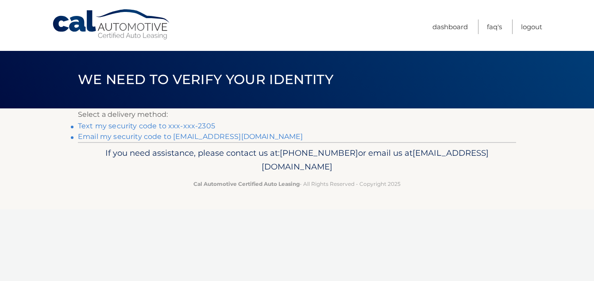
click at [196, 128] on link "Text my security code to xxx-xxx-2305" at bounding box center [146, 126] width 137 height 8
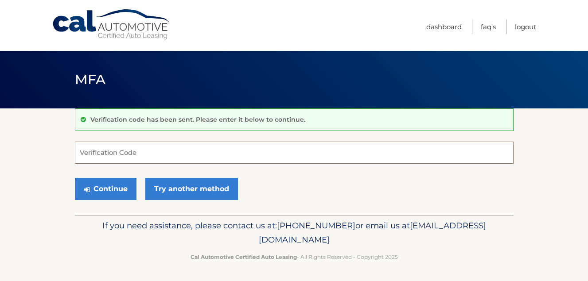
click at [182, 154] on input "Verification Code" at bounding box center [294, 153] width 438 height 22
type input "193633"
click at [123, 192] on button "Continue" at bounding box center [106, 189] width 62 height 22
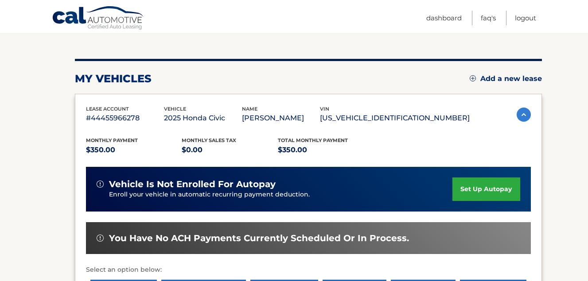
scroll to position [221, 0]
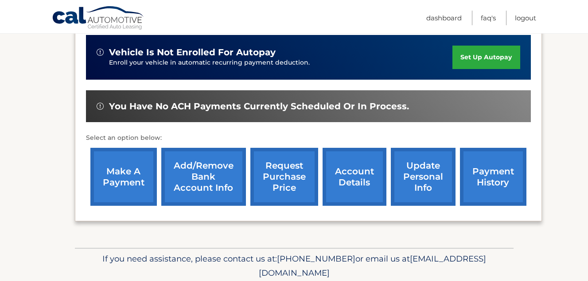
click at [128, 183] on link "make a payment" at bounding box center [123, 177] width 66 height 58
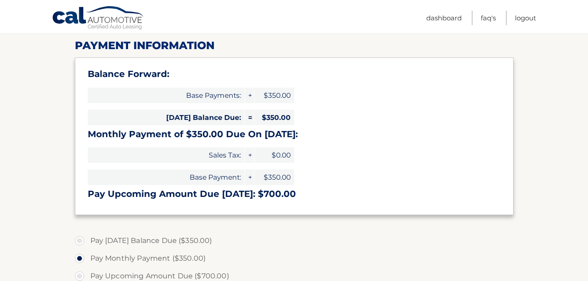
scroll to position [133, 0]
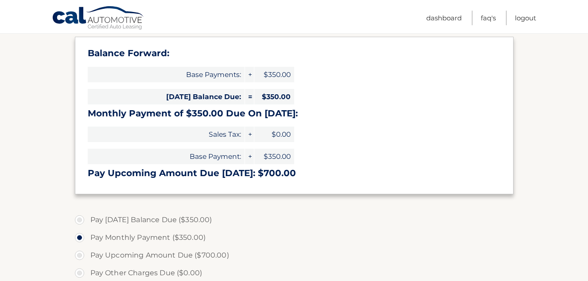
click at [79, 223] on label "Pay Today's Balance Due ($350.00)" at bounding box center [294, 220] width 438 height 18
click at [79, 223] on input "Pay Today's Balance Due ($350.00)" at bounding box center [82, 218] width 9 height 14
radio input "true"
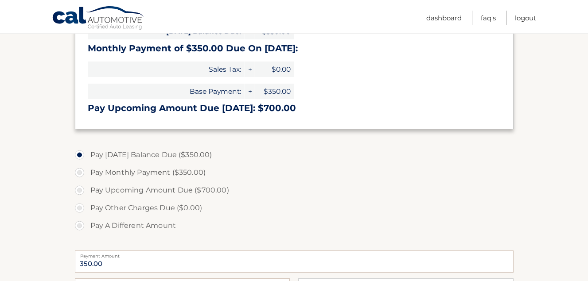
scroll to position [310, 0]
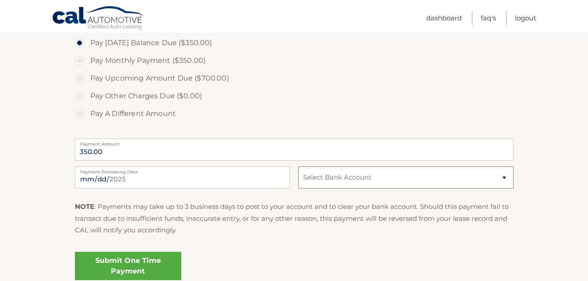
click at [506, 174] on select "Select Bank Account Checking TD BANK, NA *****7868 Checking TD BANK, NA *****79…" at bounding box center [405, 178] width 215 height 22
select select "NmIxNzZhMTEtODgwYi00NmJjLTllMTAtYzMxOTZkOGNjMDEy"
click at [298, 167] on select "Select Bank Account Checking TD BANK, NA *****7868 Checking TD BANK, NA *****79…" at bounding box center [405, 178] width 215 height 22
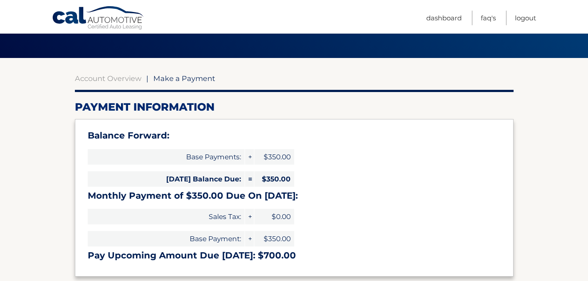
scroll to position [35, 0]
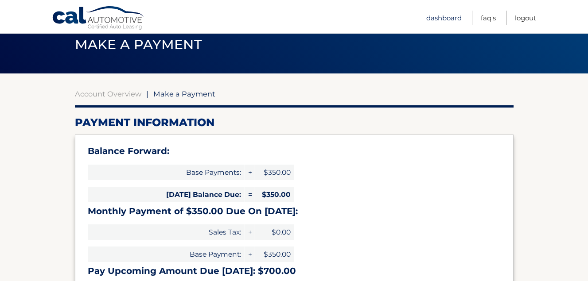
click at [449, 19] on link "Dashboard" at bounding box center [443, 18] width 35 height 15
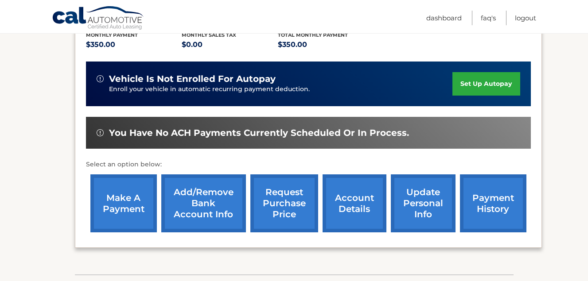
scroll to position [221, 0]
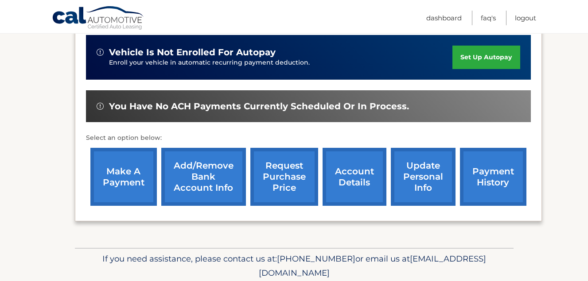
click at [348, 187] on link "account details" at bounding box center [354, 177] width 64 height 58
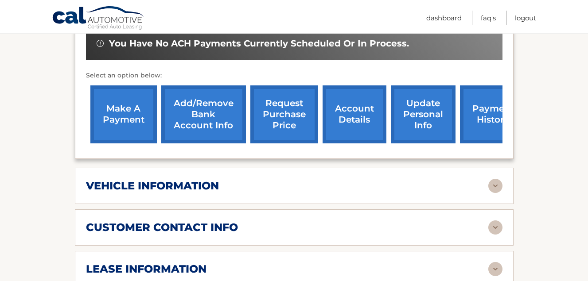
scroll to position [310, 0]
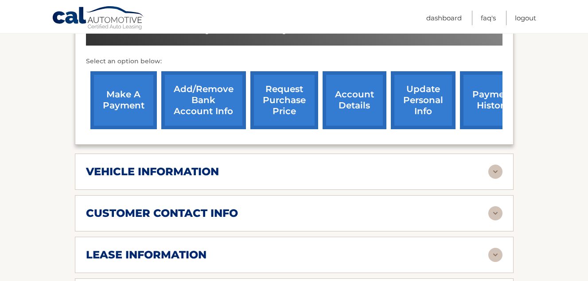
click at [495, 179] on div "vehicle information vehicle Year 2025 vehicle make Honda vehicle model Civic ve…" at bounding box center [294, 172] width 438 height 36
click at [492, 174] on img at bounding box center [495, 172] width 14 height 14
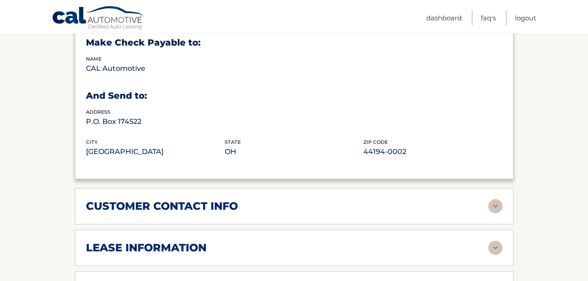
scroll to position [531, 0]
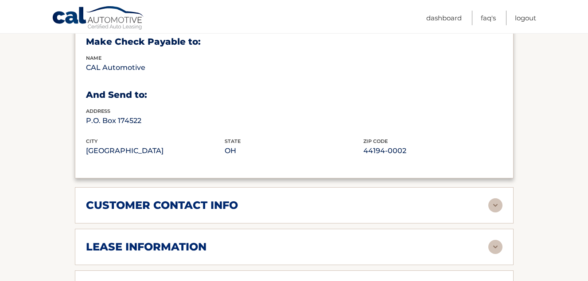
click at [490, 206] on img at bounding box center [495, 205] width 14 height 14
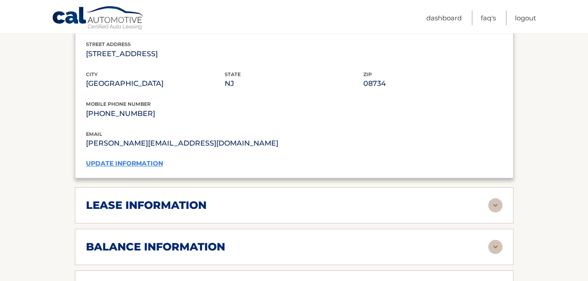
scroll to position [797, 0]
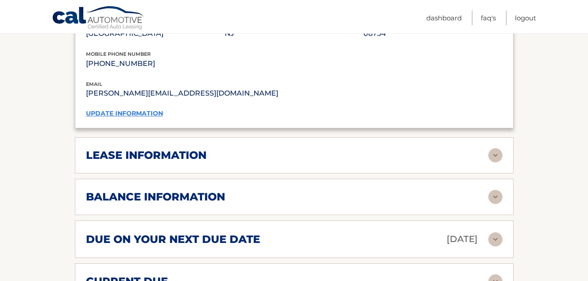
click at [501, 150] on img at bounding box center [495, 155] width 14 height 14
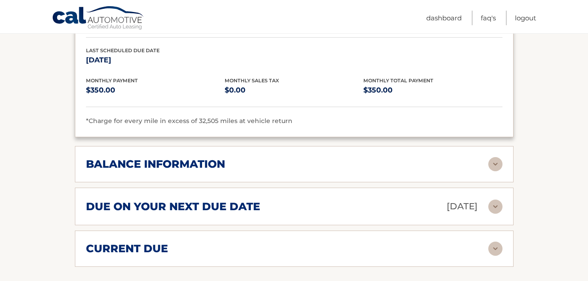
scroll to position [1018, 0]
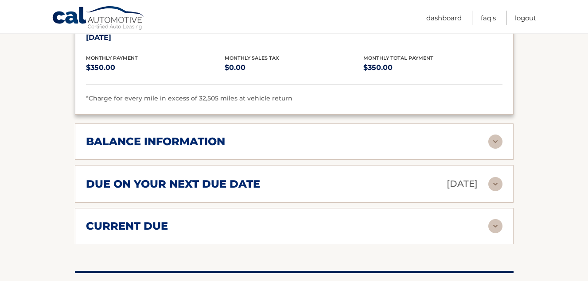
click at [499, 143] on img at bounding box center [495, 142] width 14 height 14
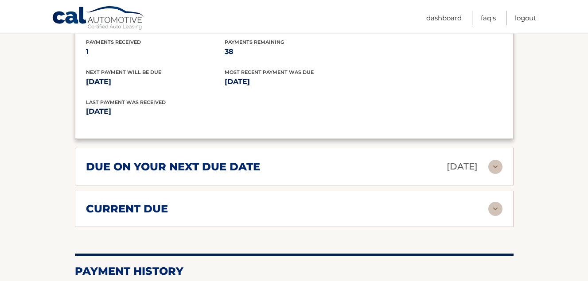
scroll to position [1151, 0]
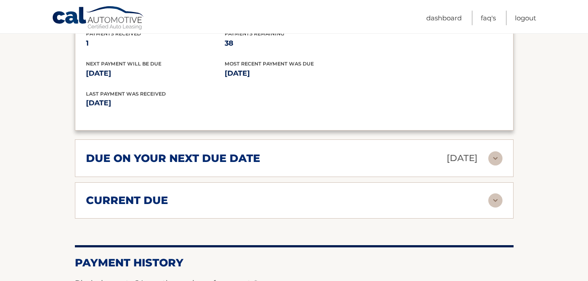
click at [492, 163] on img at bounding box center [495, 158] width 14 height 14
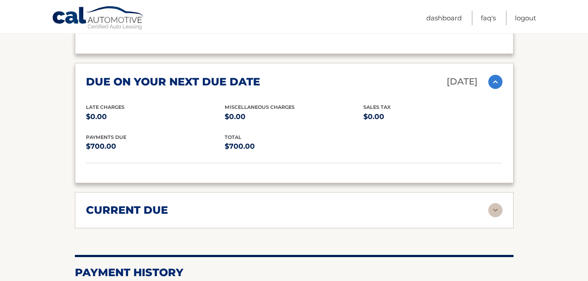
scroll to position [1240, 0]
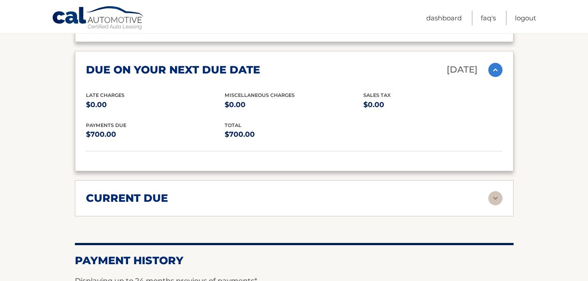
click at [489, 197] on img at bounding box center [495, 198] width 14 height 14
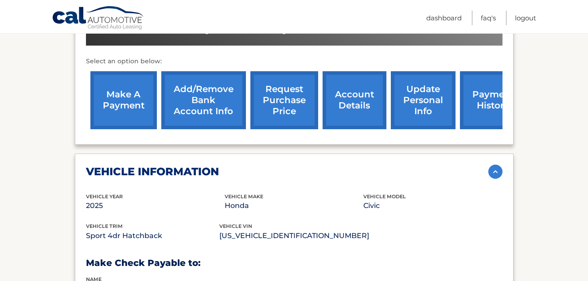
scroll to position [266, 0]
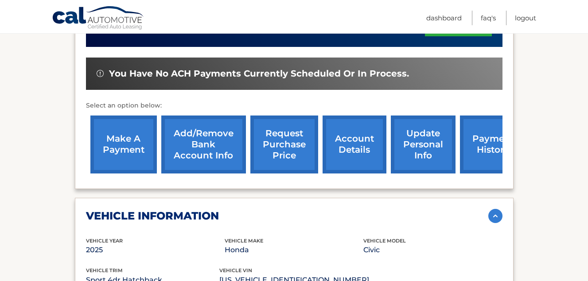
click at [367, 143] on link "account details" at bounding box center [354, 145] width 64 height 58
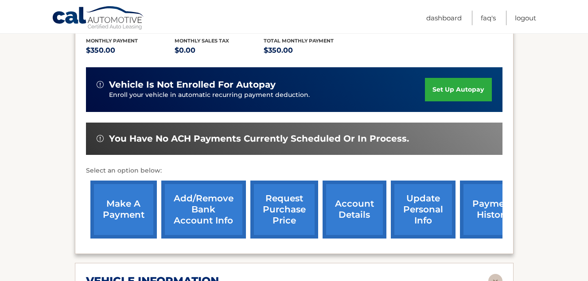
scroll to position [221, 0]
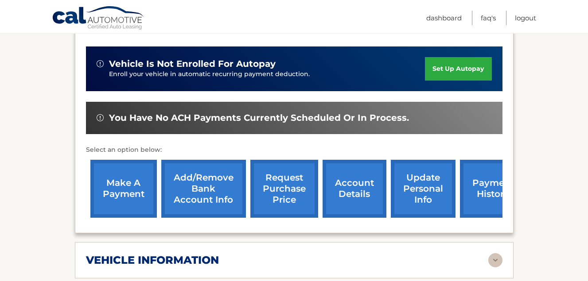
click at [131, 196] on link "make a payment" at bounding box center [123, 189] width 66 height 58
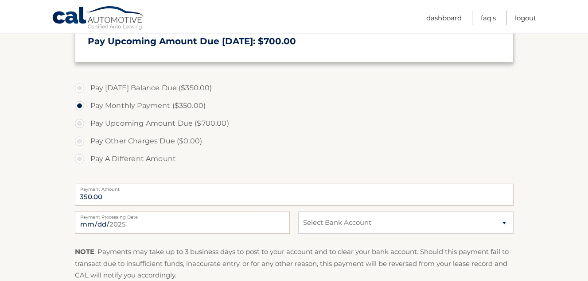
scroll to position [266, 0]
click at [490, 222] on select "Select Bank Account Checking TD BANK, NA *****7868 Checking TD BANK, NA *****79…" at bounding box center [405, 222] width 215 height 22
select select "NmIxNzZhMTEtODgwYi00NmJjLTllMTAtYzMxOTZkOGNjMDEy"
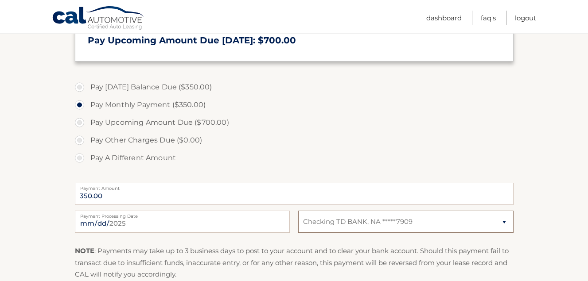
click at [298, 211] on select "Select Bank Account Checking TD BANK, NA *****7868 Checking TD BANK, NA *****79…" at bounding box center [405, 222] width 215 height 22
click at [134, 223] on input "2025-08-10" at bounding box center [182, 222] width 215 height 22
type input "2025-08-11"
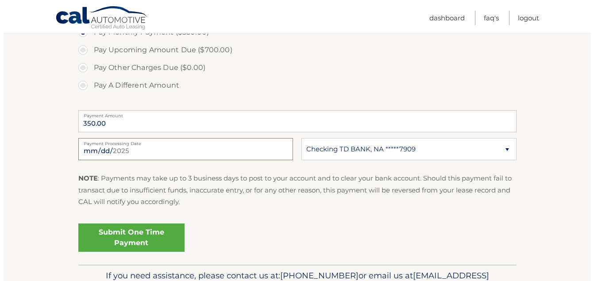
scroll to position [354, 0]
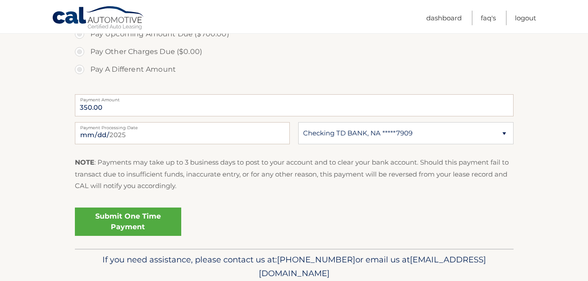
click at [144, 224] on link "Submit One Time Payment" at bounding box center [128, 222] width 106 height 28
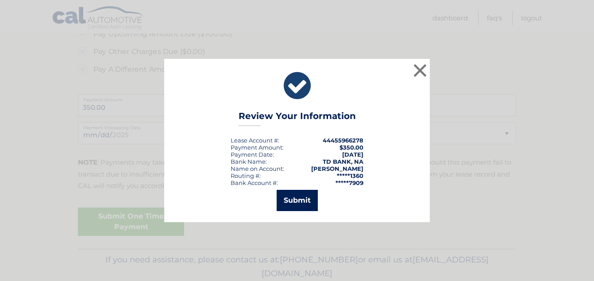
click at [293, 201] on button "Submit" at bounding box center [297, 200] width 41 height 21
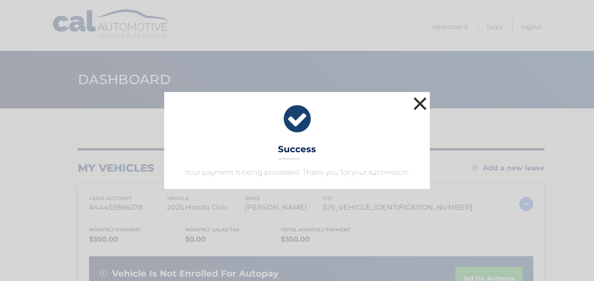
click at [420, 105] on button "×" at bounding box center [420, 104] width 18 height 18
